Goal: Find contact information: Find contact information

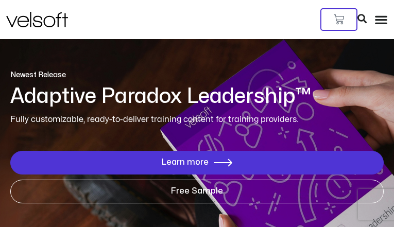
type input "**********"
type input "********"
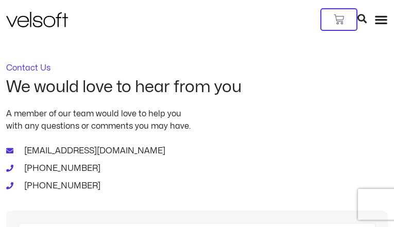
type input "**********"
